Goal: Transaction & Acquisition: Purchase product/service

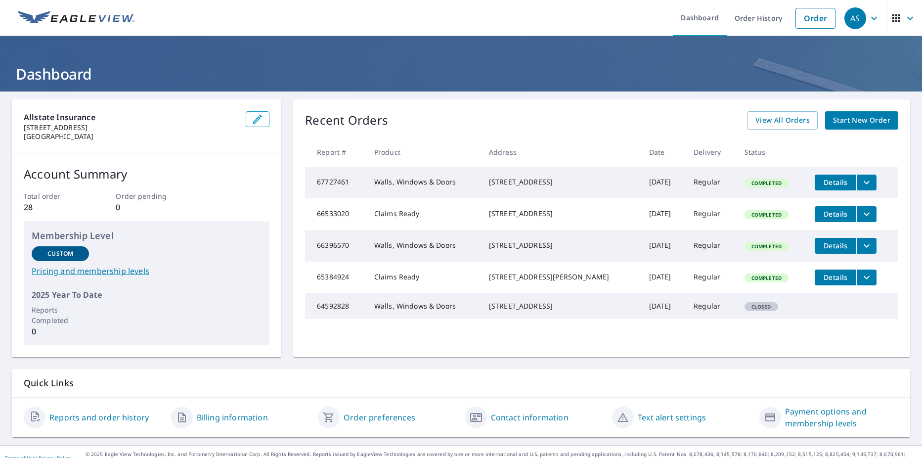
click at [285, 120] on div "Allstate Insurance [STREET_ADDRESS] Account Summary Total order 28 Order pendin…" at bounding box center [461, 228] width 898 height 258
click at [856, 124] on span "Start New Order" at bounding box center [861, 120] width 57 height 12
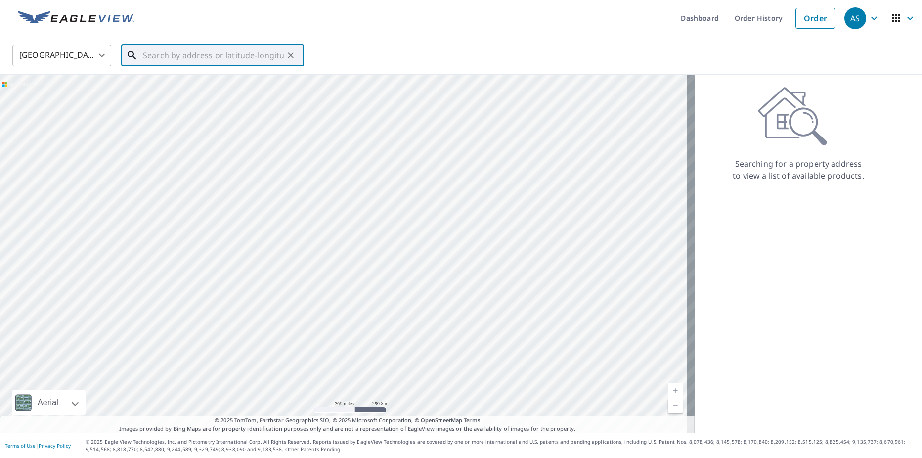
paste input "[STREET_ADDRESS]"
click at [244, 94] on p "[GEOGRAPHIC_DATA], IL 61111" at bounding box center [218, 95] width 155 height 10
type input "[STREET_ADDRESS]"
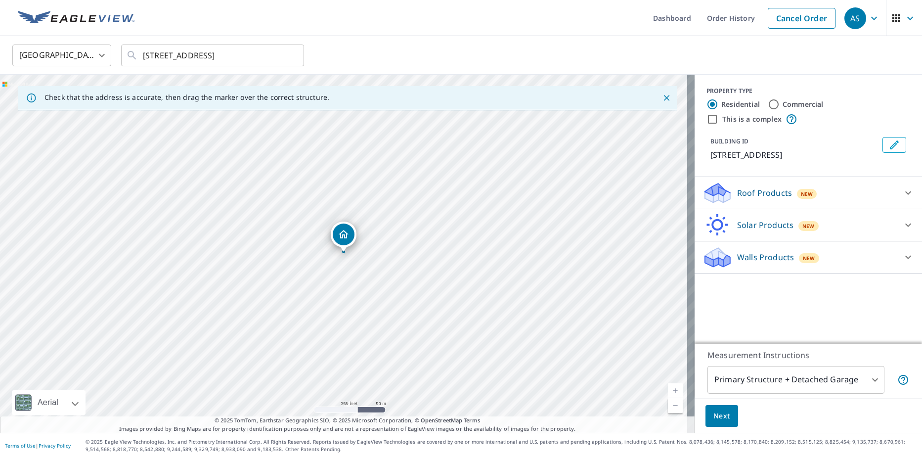
click at [876, 246] on div "Walls Products New" at bounding box center [800, 257] width 194 height 23
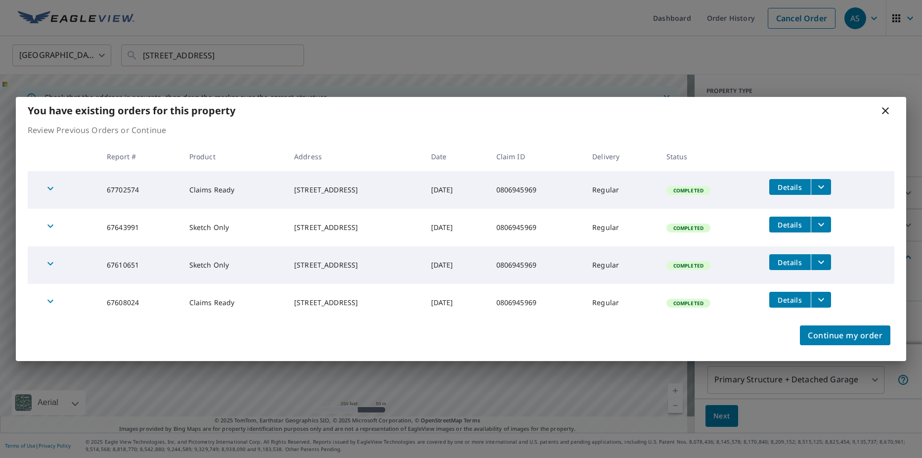
click at [886, 111] on icon at bounding box center [885, 111] width 12 height 12
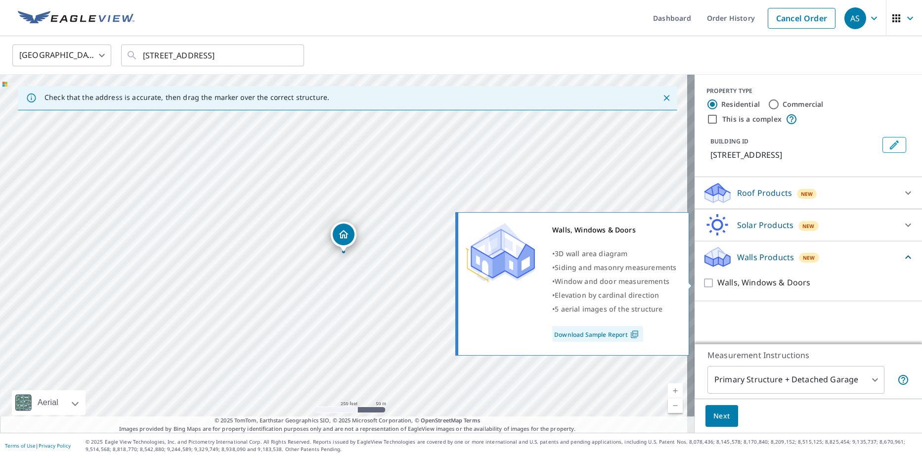
click at [703, 282] on input "Walls, Windows & Doors" at bounding box center [710, 283] width 15 height 12
checkbox input "true"
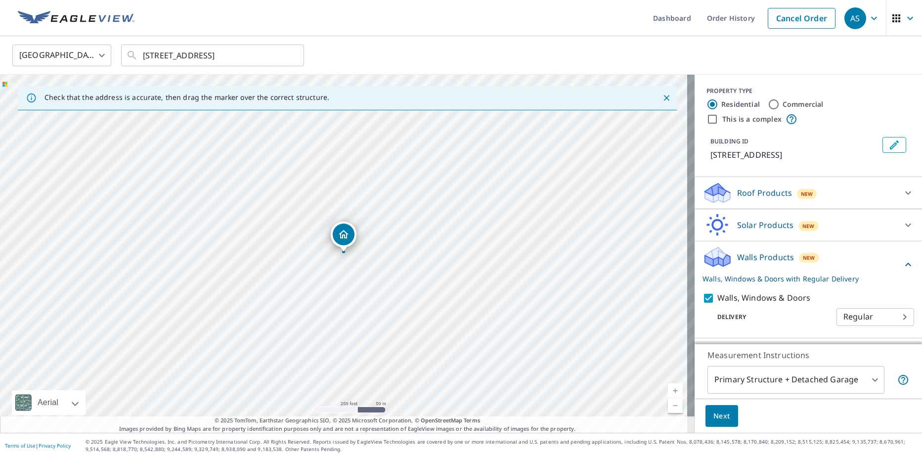
click at [717, 416] on span "Next" at bounding box center [721, 416] width 17 height 12
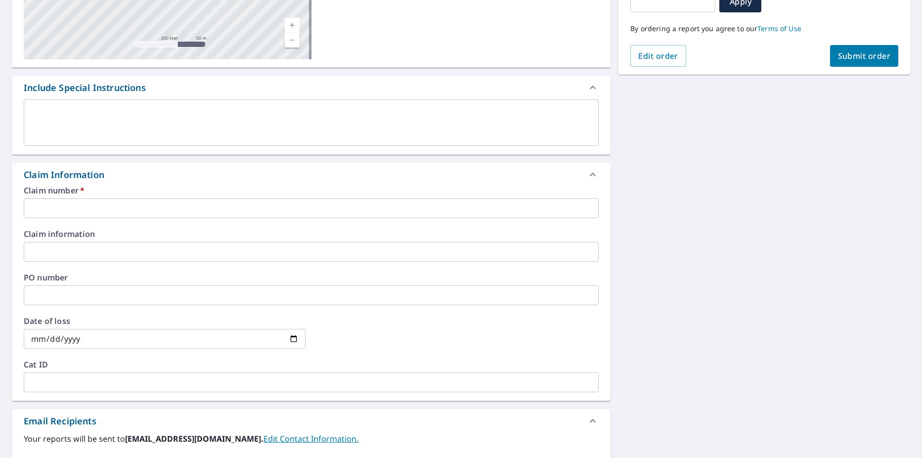
scroll to position [198, 0]
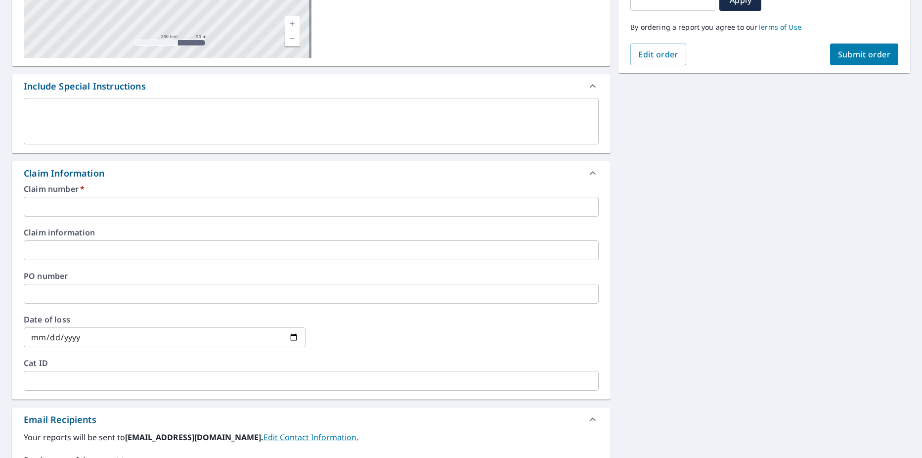
click at [221, 201] on input "text" at bounding box center [311, 207] width 575 height 20
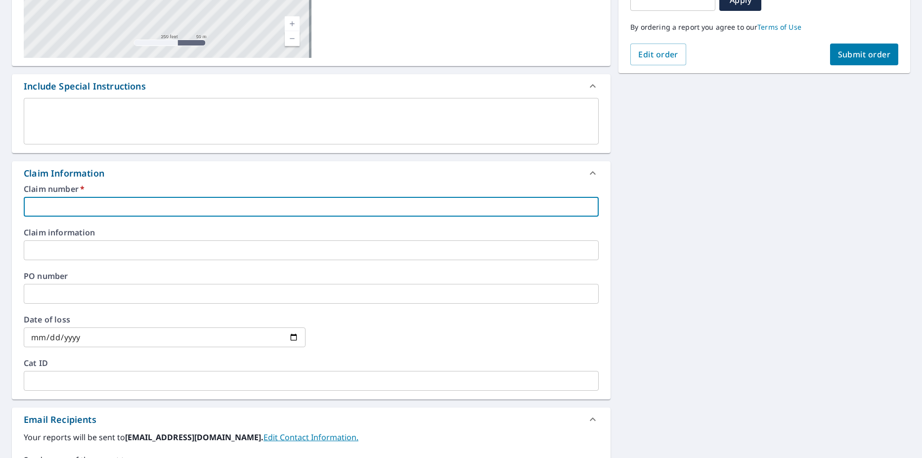
paste input "0806945969"
type input "0806945969"
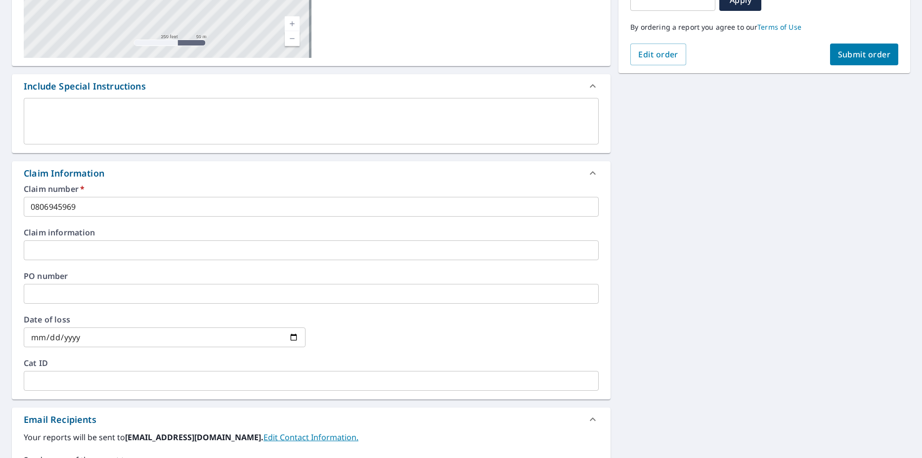
click at [177, 226] on div "Claim number   * 0806945969 ​ Claim information ​ PO number ​ Date of loss ​ Ca…" at bounding box center [311, 292] width 599 height 214
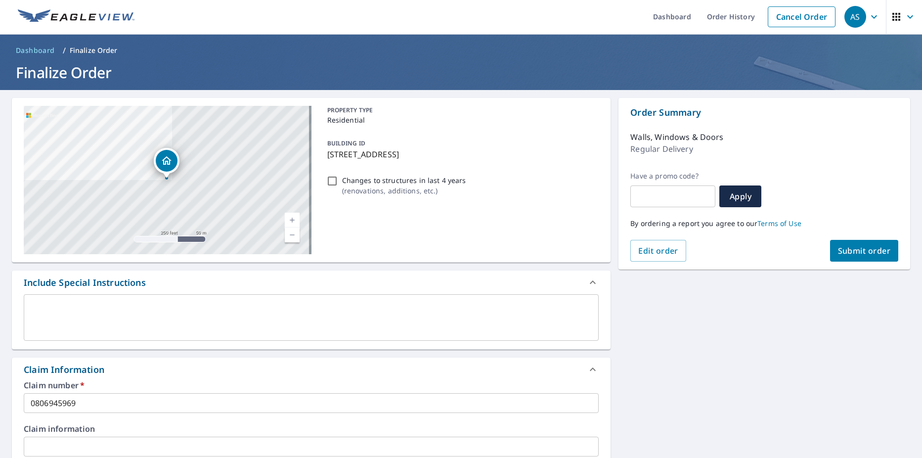
scroll to position [0, 0]
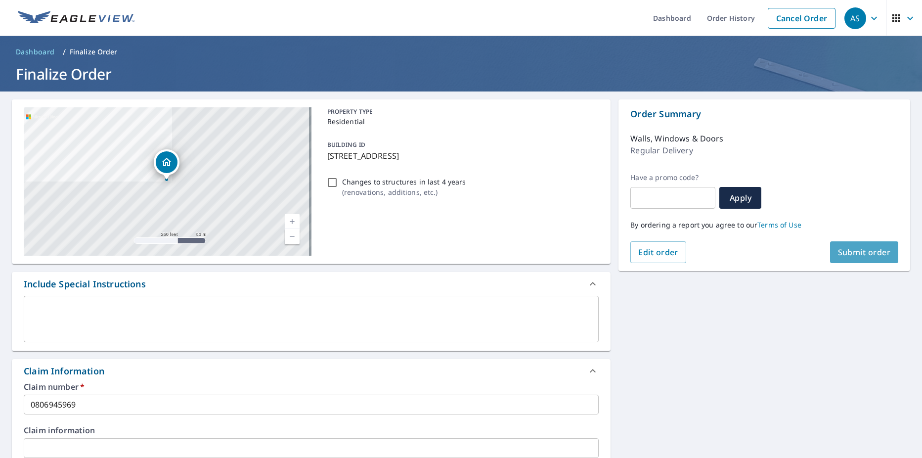
click at [863, 251] on span "Submit order" at bounding box center [864, 252] width 53 height 11
